Goal: Task Accomplishment & Management: Manage account settings

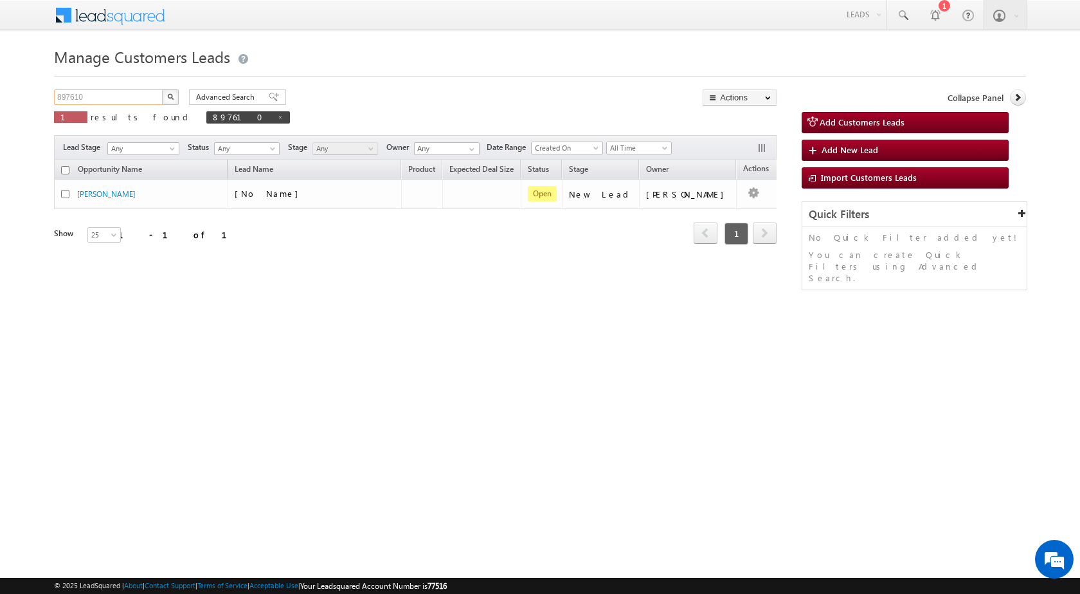
click at [102, 98] on input "897610" at bounding box center [109, 96] width 110 height 15
paste input "911783"
type input "911783"
click at [176, 96] on button "button" at bounding box center [170, 96] width 17 height 15
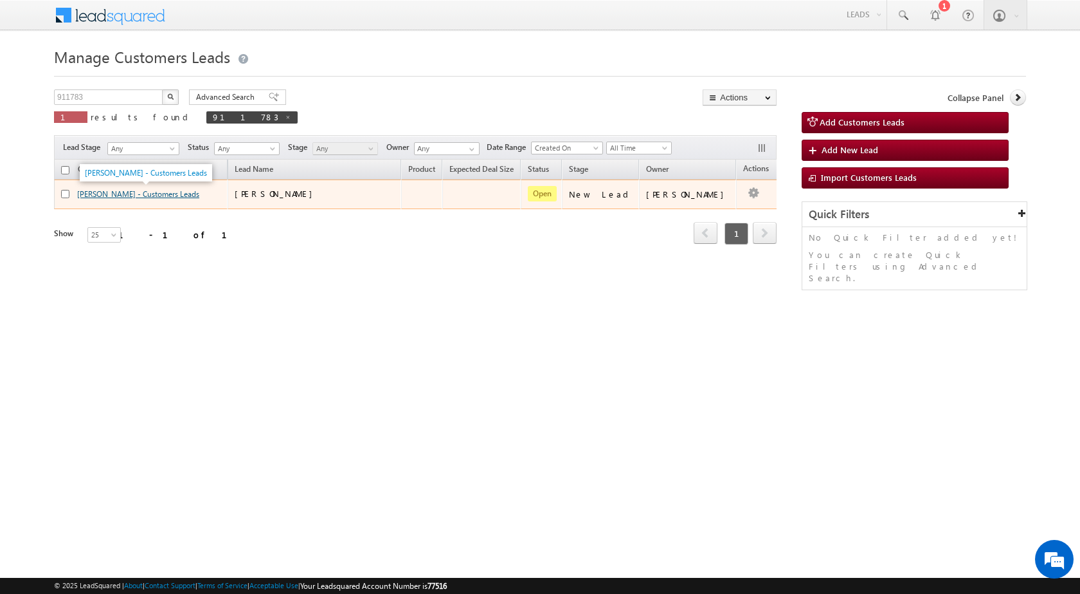
click at [93, 192] on link "[PERSON_NAME] - Customers Leads" at bounding box center [138, 194] width 122 height 10
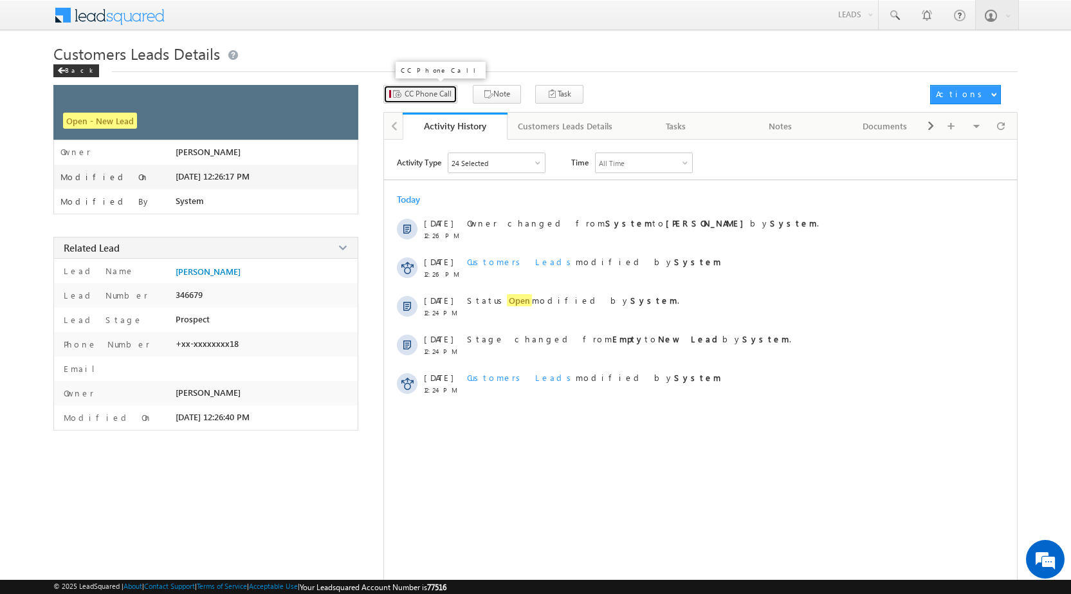
click at [420, 104] on button "CC Phone Call" at bounding box center [420, 94] width 74 height 19
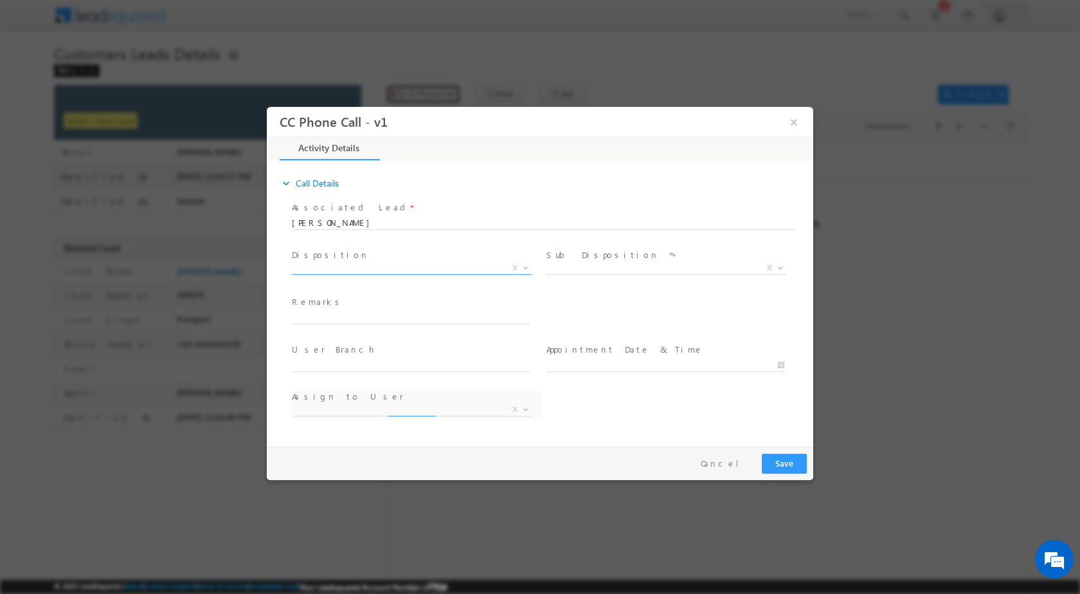
select select "abhinav.punia1@sgrlimited.in"
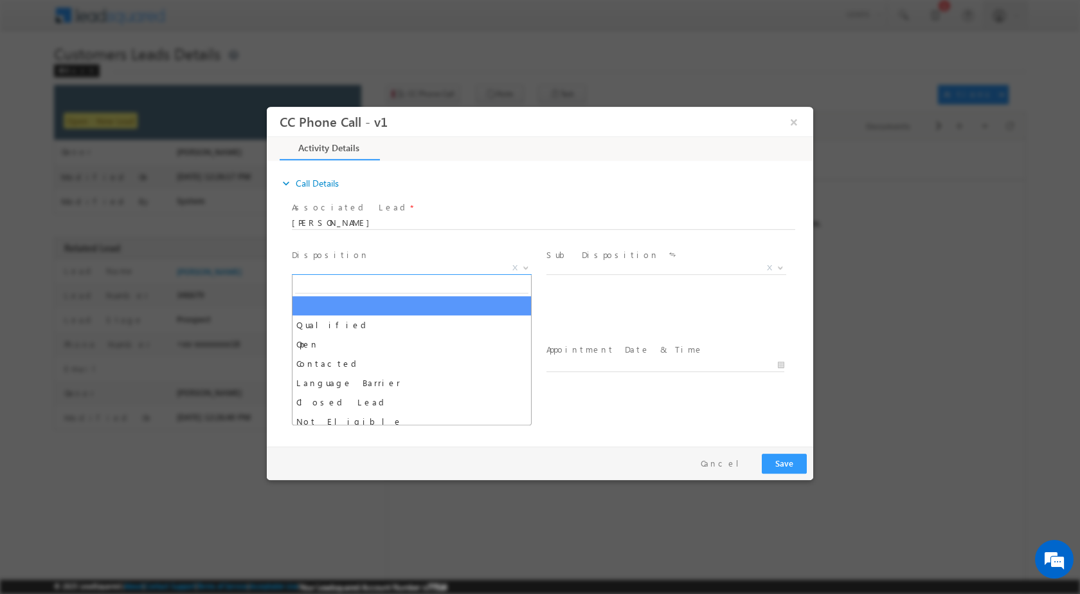
click at [520, 266] on span at bounding box center [524, 267] width 13 height 17
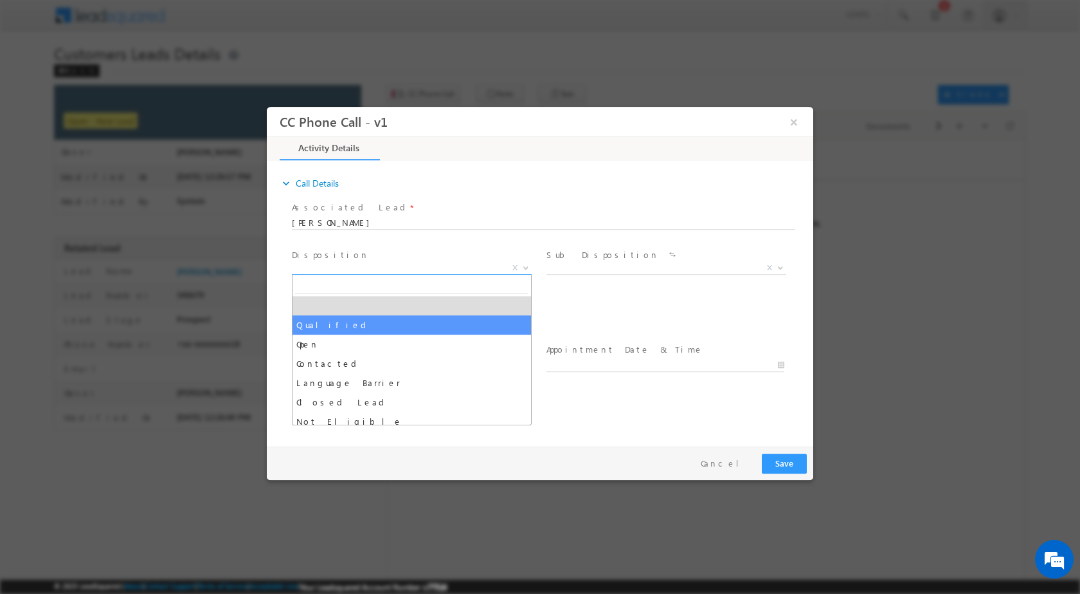
select select "Qualified"
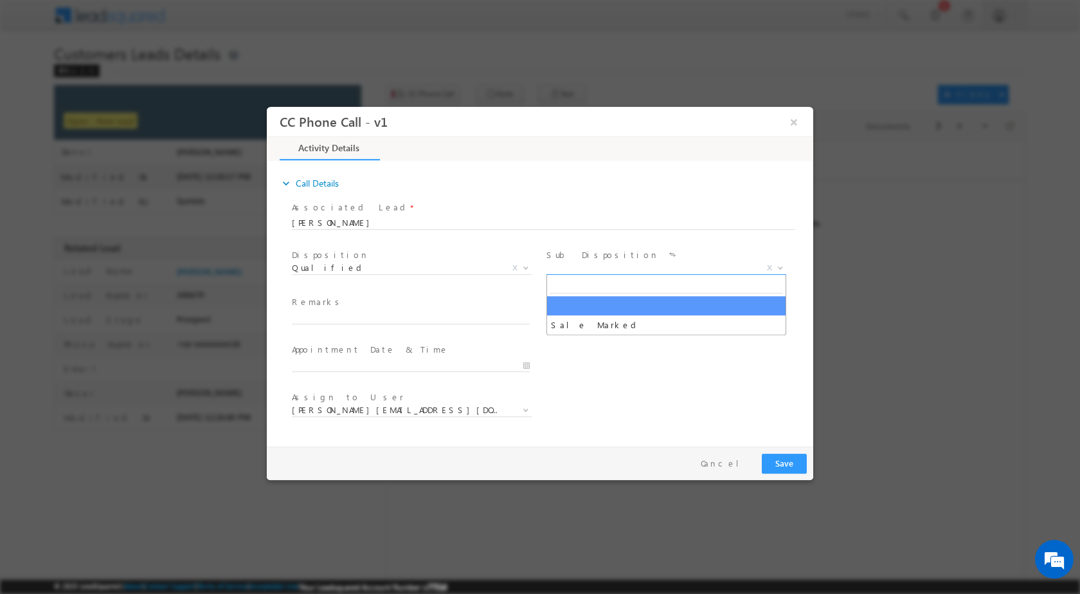
click at [780, 264] on b at bounding box center [781, 266] width 8 height 5
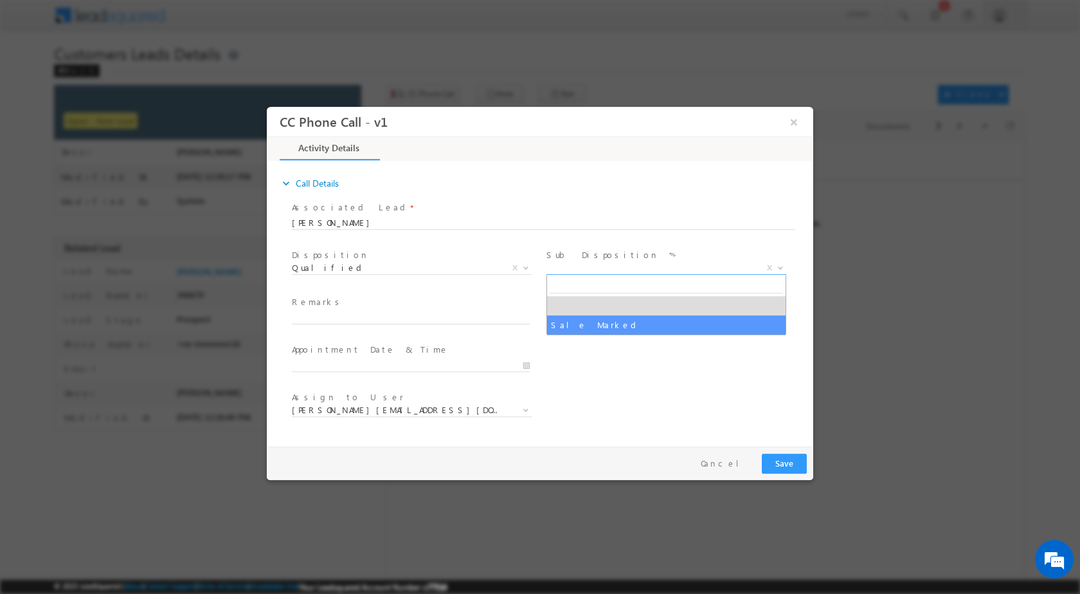
select select "Sale Marked"
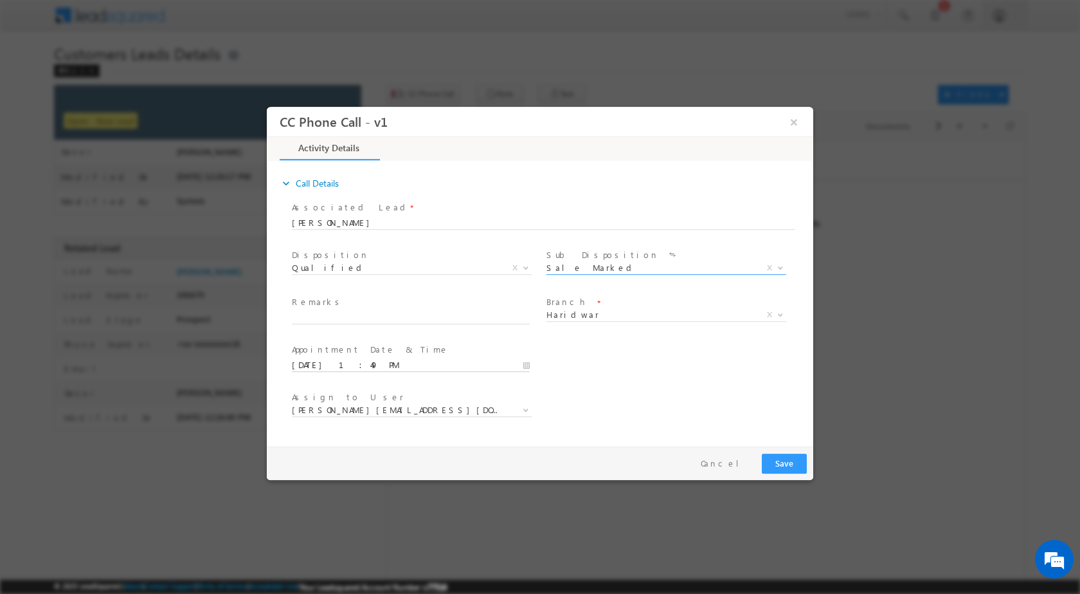
click at [516, 363] on input "09/20/2025 1:49 PM" at bounding box center [411, 364] width 238 height 13
type input "09/21/2025 1:49 PM"
type input "12"
type input "09/21/2025 12:49 PM"
click at [374, 356] on div "49" at bounding box center [374, 347] width 53 height 19
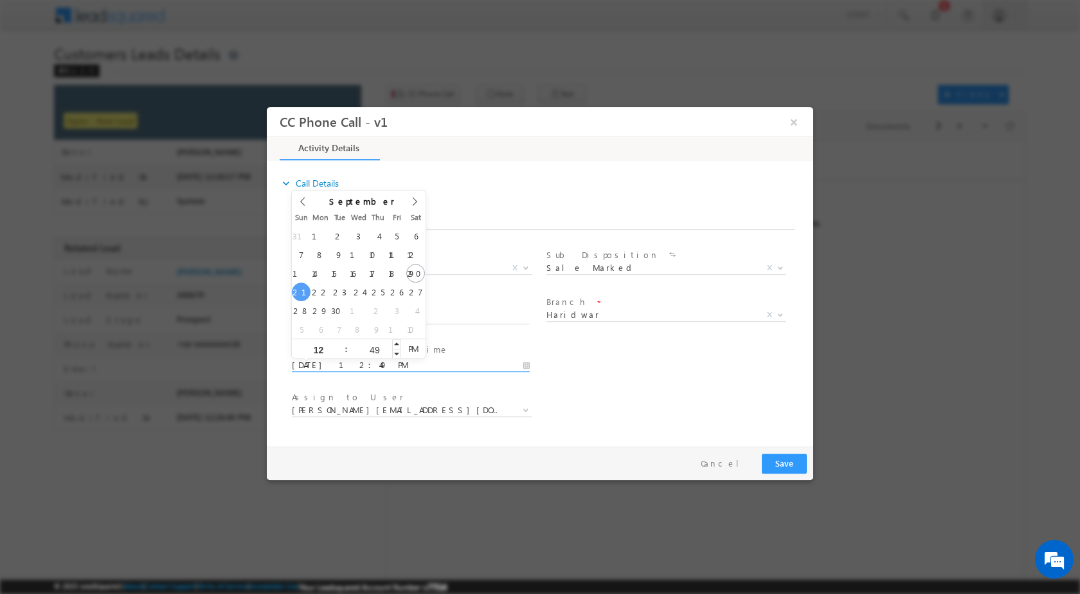
click at [372, 353] on div "49" at bounding box center [374, 347] width 53 height 19
click at [367, 349] on input "49" at bounding box center [374, 349] width 53 height 8
type input "00"
type input "09/21/2025 12:00 PM"
click at [773, 381] on div "User Branch * Appointment Date & Time * 09/21/2025 12:00 PM" at bounding box center [551, 364] width 524 height 48
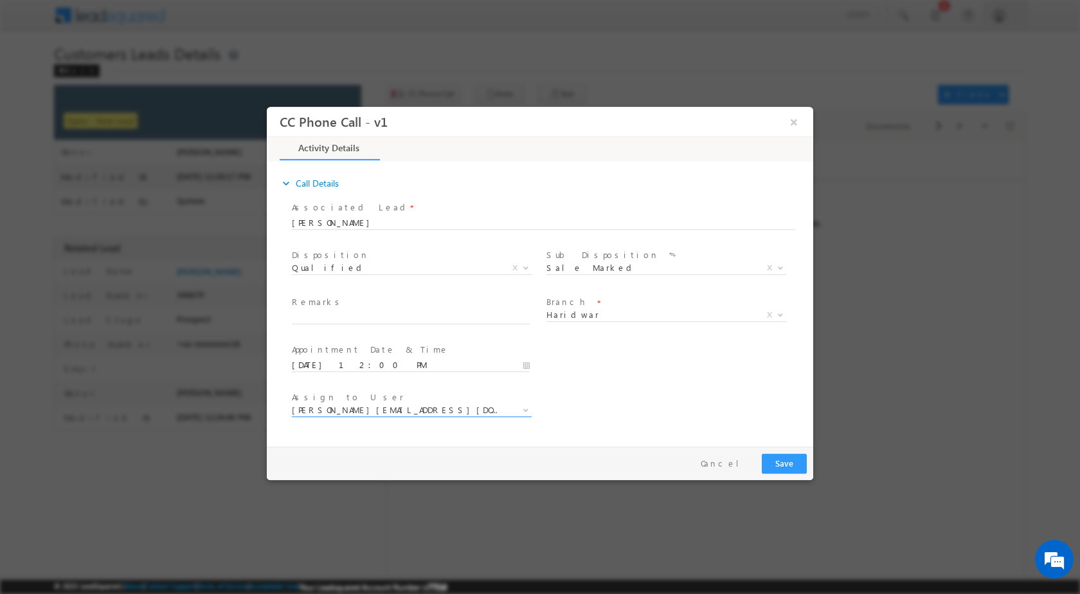
click at [517, 403] on span "abhinav.punia1@sgrlimited.in" at bounding box center [412, 409] width 240 height 13
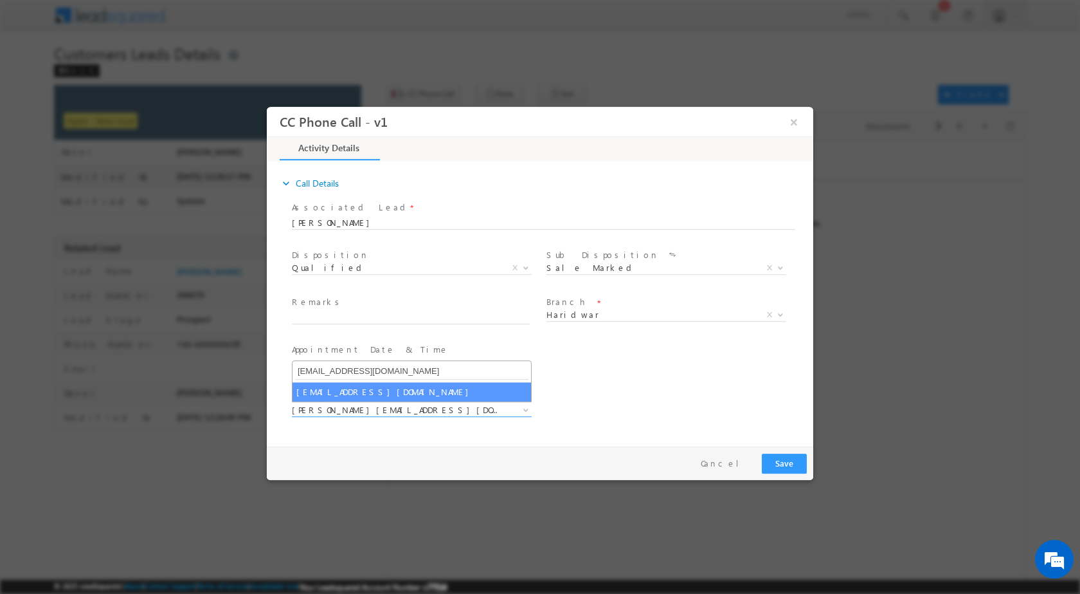
type input "amit.kumar6@sgrlimited.in"
select select "amit.kumar6@sgrlimited.in"
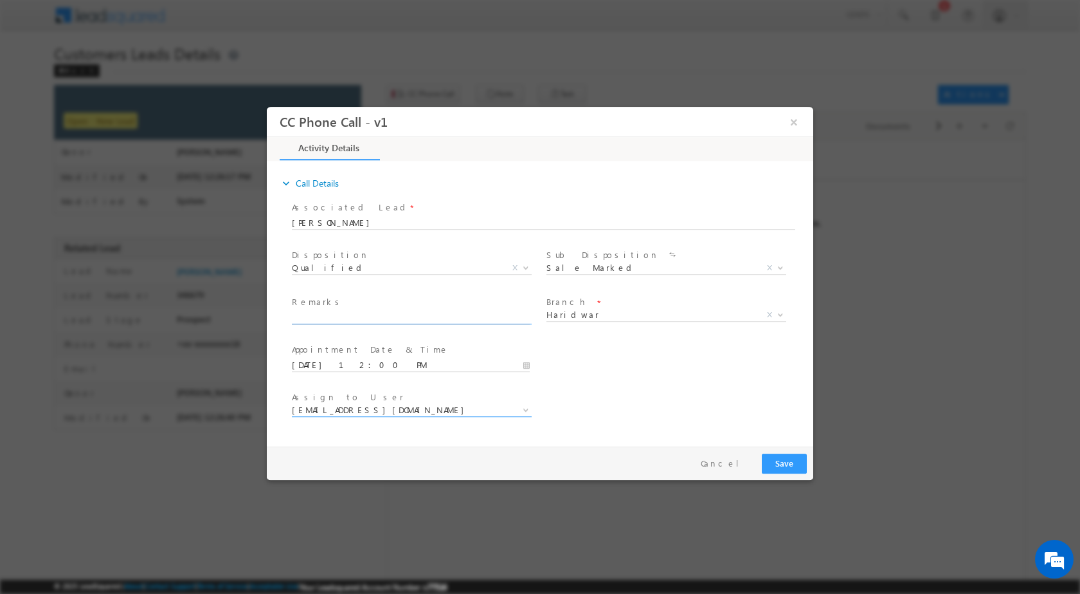
click at [349, 319] on input "text" at bounding box center [411, 317] width 238 height 13
paste input "20/09-Customer name is ALAM ZUBAIR Customer age is 30 yrs loan type is Home pur…"
type input "20/09-Customer name is ALAM ZUBAIR Customer age is 30 yrs loan type is Home pur…"
click at [780, 459] on button "Save" at bounding box center [784, 463] width 45 height 20
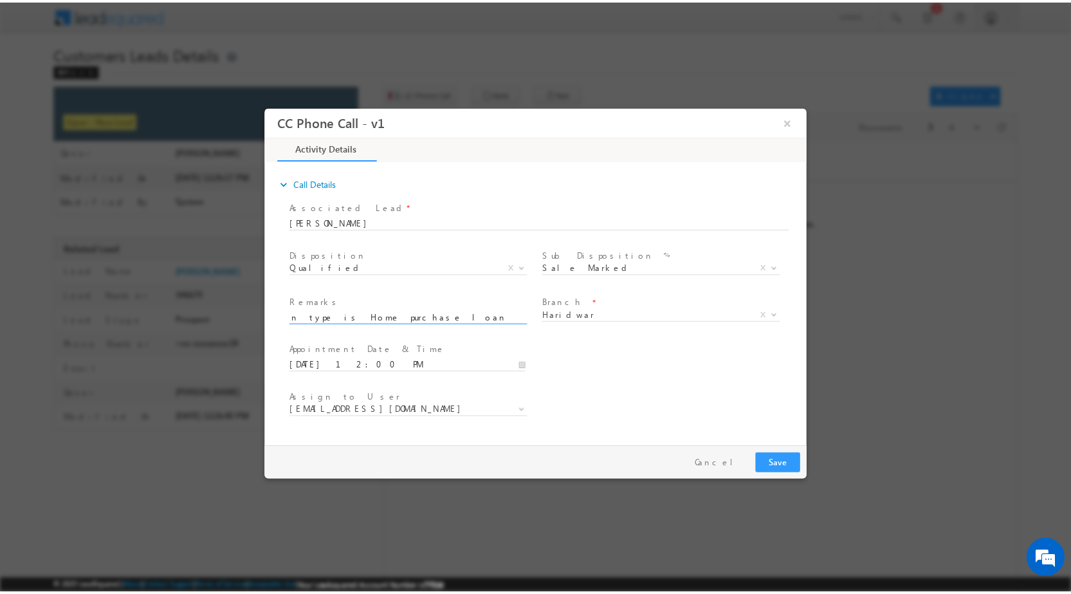
scroll to position [0, 0]
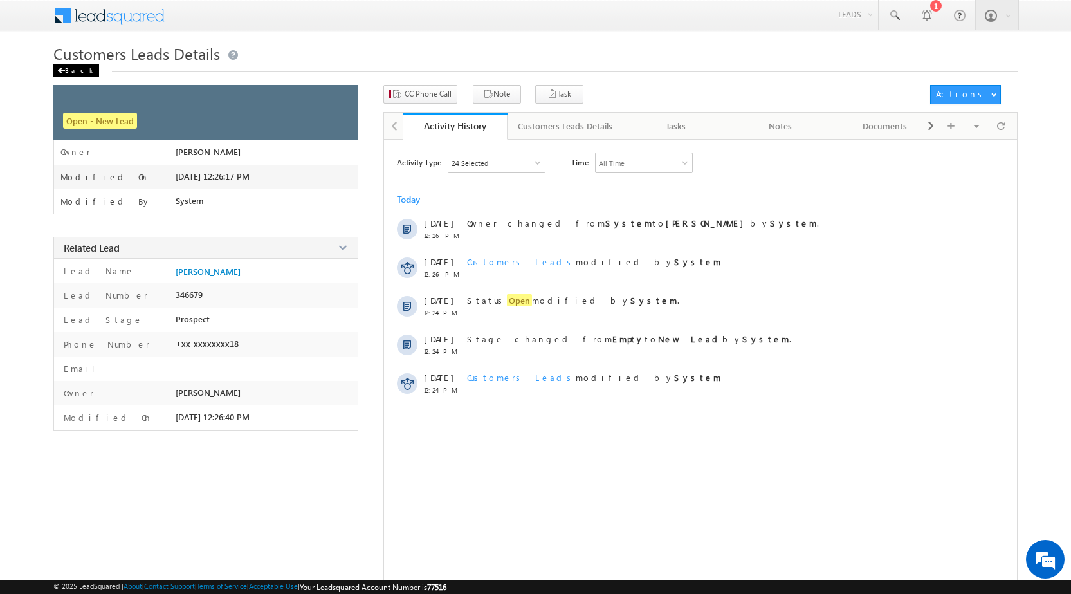
click at [78, 69] on div "Back" at bounding box center [76, 70] width 46 height 13
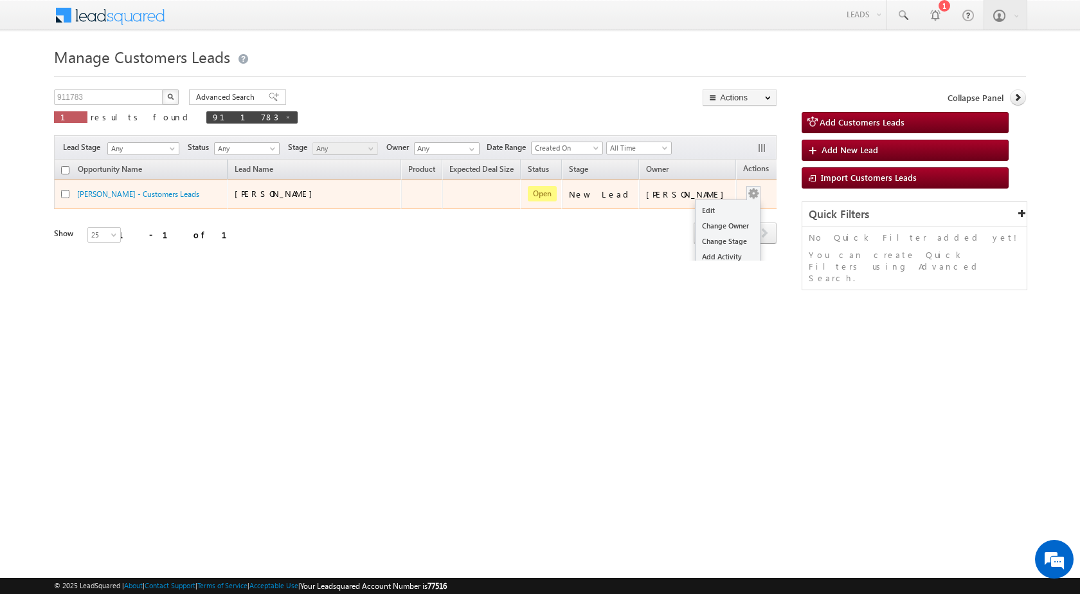
click at [743, 192] on div "Edit Change Owner Change Stage Add Activity Add Task Delete" at bounding box center [753, 194] width 21 height 17
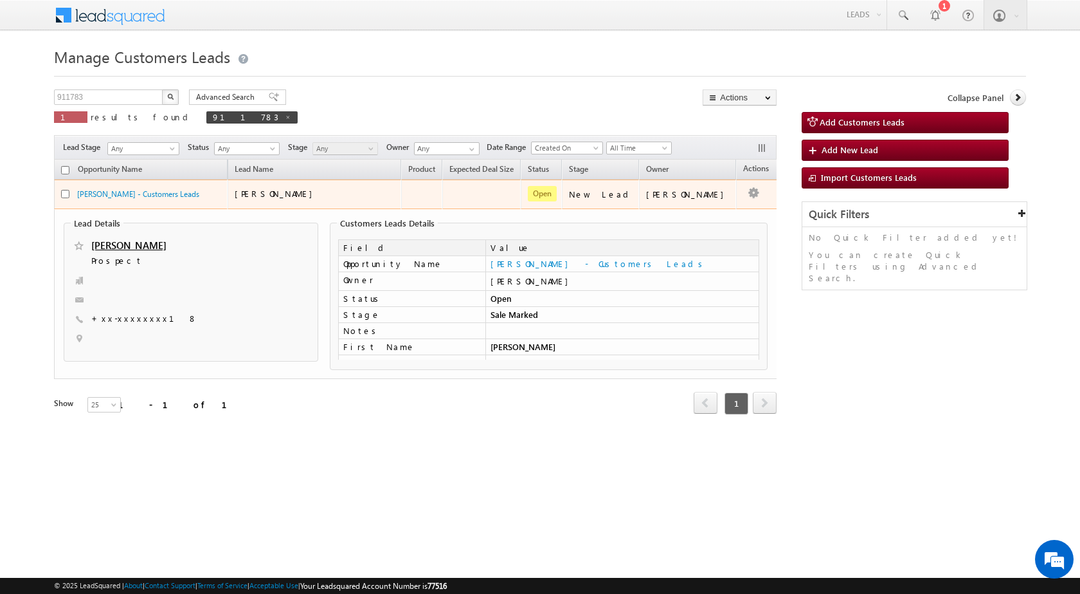
click at [736, 190] on td "Edit Change Owner Change Stage Add Activity Add Task Delete" at bounding box center [762, 194] width 53 height 30
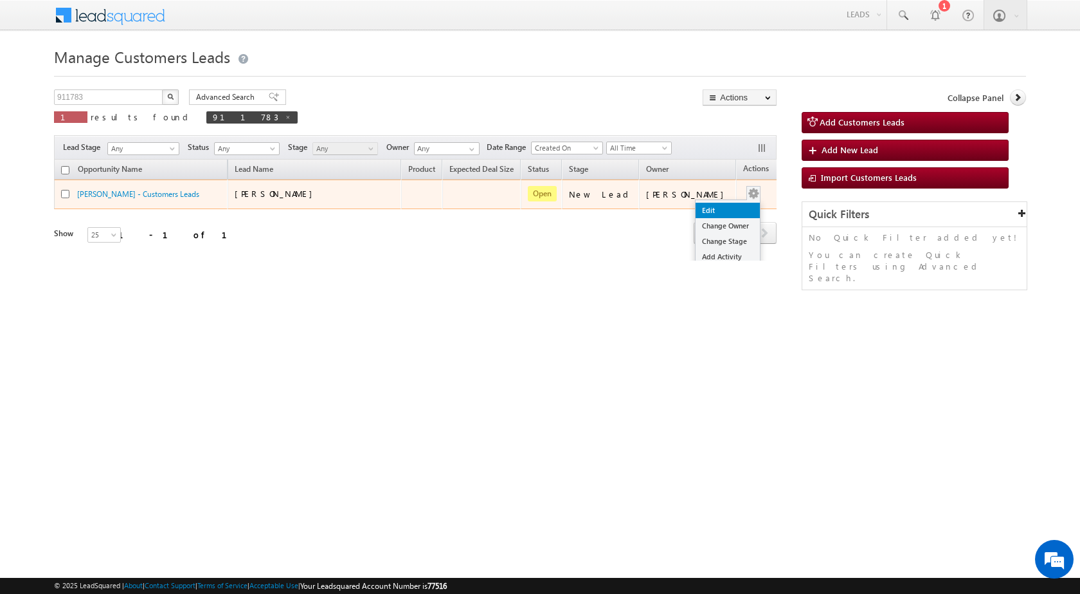
click at [709, 210] on link "Edit" at bounding box center [728, 210] width 64 height 15
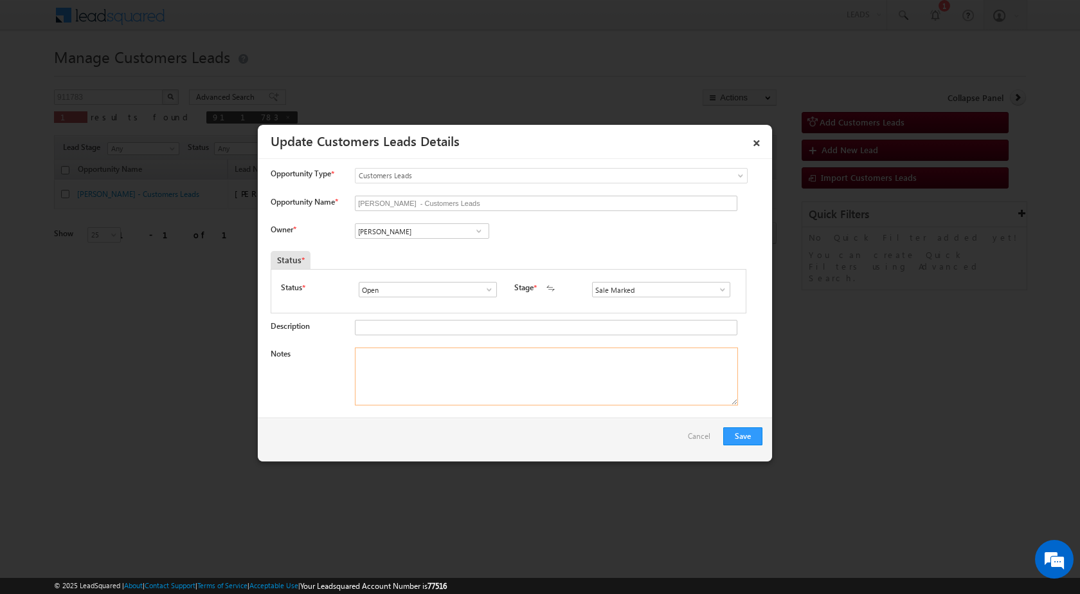
click at [482, 357] on textarea "Notes" at bounding box center [546, 376] width 383 height 58
paste textarea "20/09-Customer name is [PERSON_NAME] Customer age is [DEMOGRAPHIC_DATA] yrs loa…"
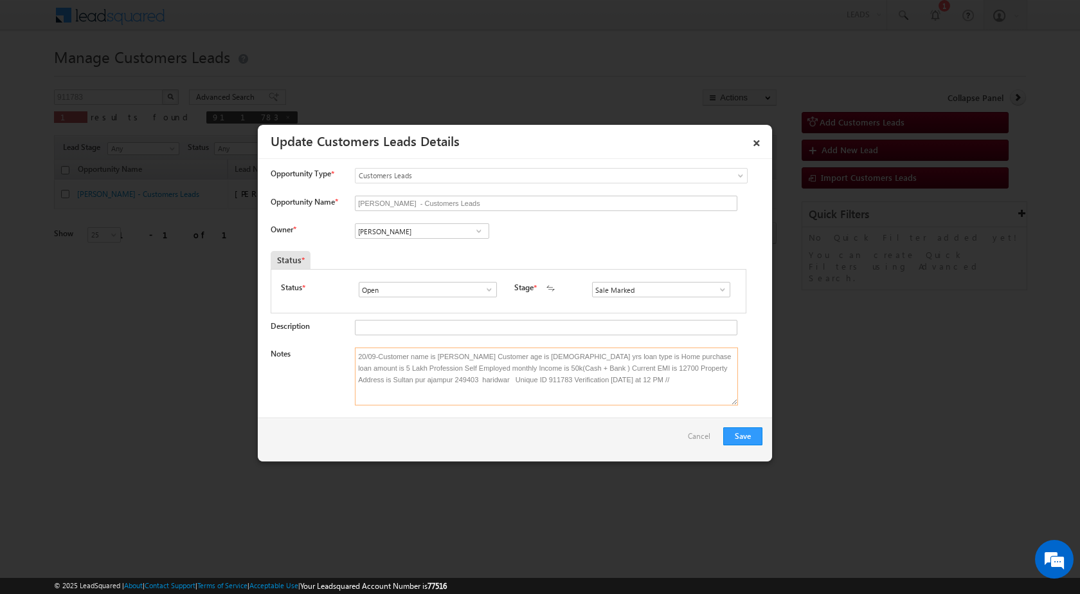
drag, startPoint x: 435, startPoint y: 356, endPoint x: 484, endPoint y: 356, distance: 49.5
click at [484, 356] on textarea "20/09-Customer name is [PERSON_NAME] Customer age is [DEMOGRAPHIC_DATA] yrs loa…" at bounding box center [546, 376] width 383 height 58
type textarea "20/09-Customer name is [PERSON_NAME] Customer age is [DEMOGRAPHIC_DATA] yrs loa…"
click at [749, 432] on button "Save" at bounding box center [742, 436] width 39 height 18
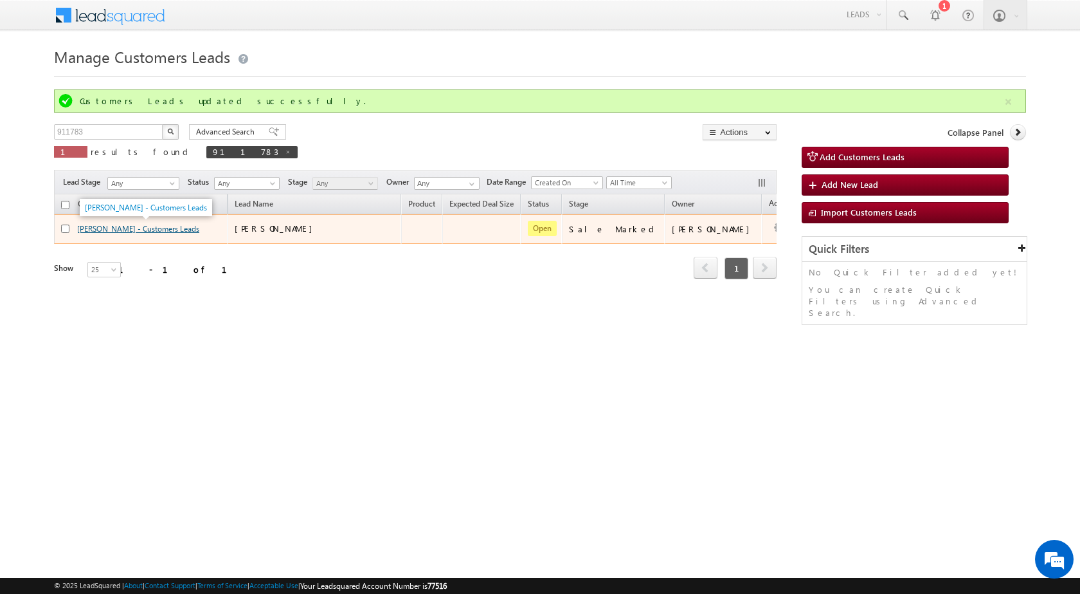
click at [177, 226] on link "[PERSON_NAME] - Customers Leads" at bounding box center [138, 229] width 122 height 10
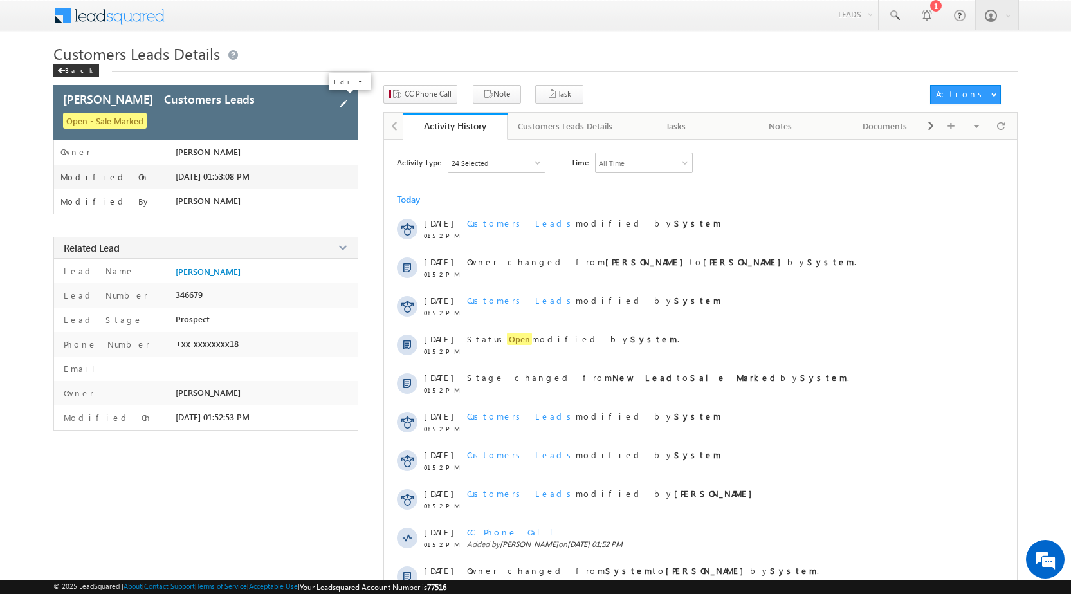
click at [345, 98] on span at bounding box center [343, 103] width 14 height 14
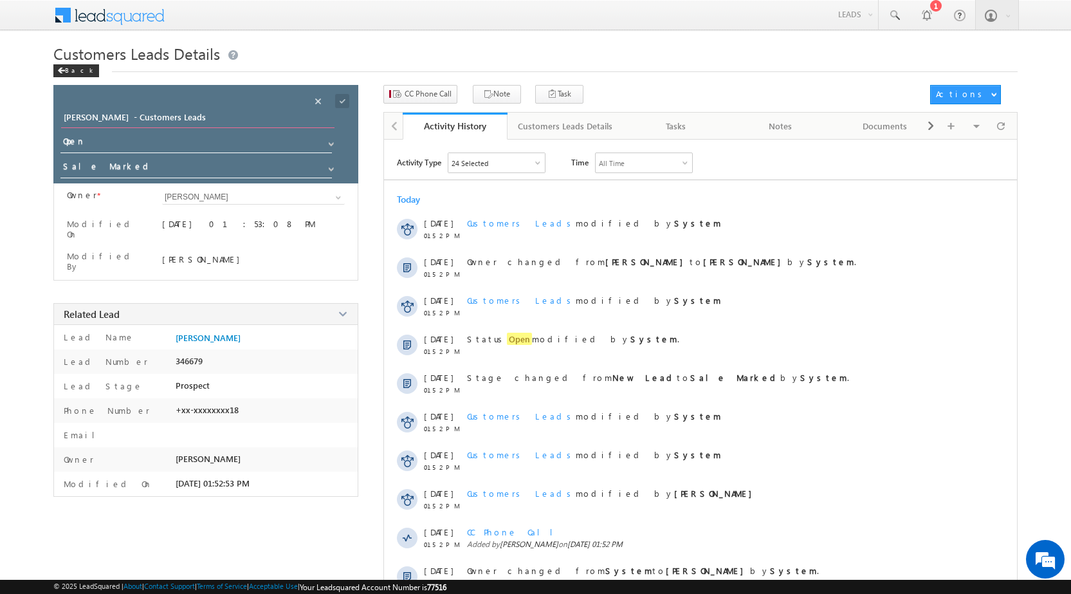
drag, startPoint x: 243, startPoint y: 114, endPoint x: 122, endPoint y: 129, distance: 121.8
click at [122, 129] on div "ALAM ZUBAIR - Customers Leads" at bounding box center [213, 121] width 305 height 23
type input "[PERSON_NAME]"
click at [344, 100] on span at bounding box center [342, 101] width 14 height 14
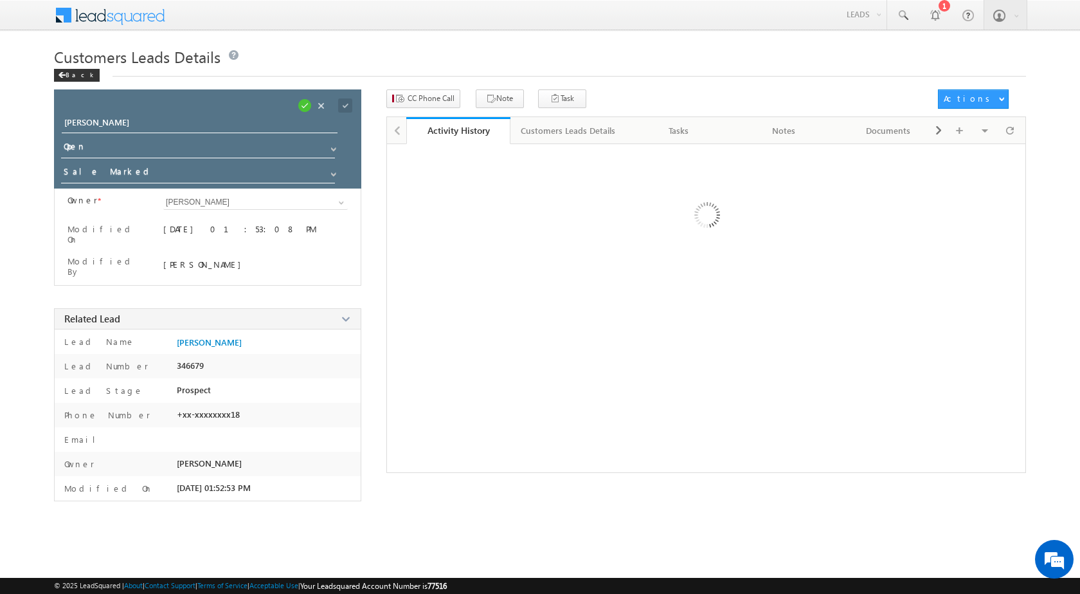
drag, startPoint x: 787, startPoint y: 338, endPoint x: 780, endPoint y: 336, distance: 7.2
click at [787, 338] on div at bounding box center [707, 307] width 640 height 329
